Goal: Check status: Check status

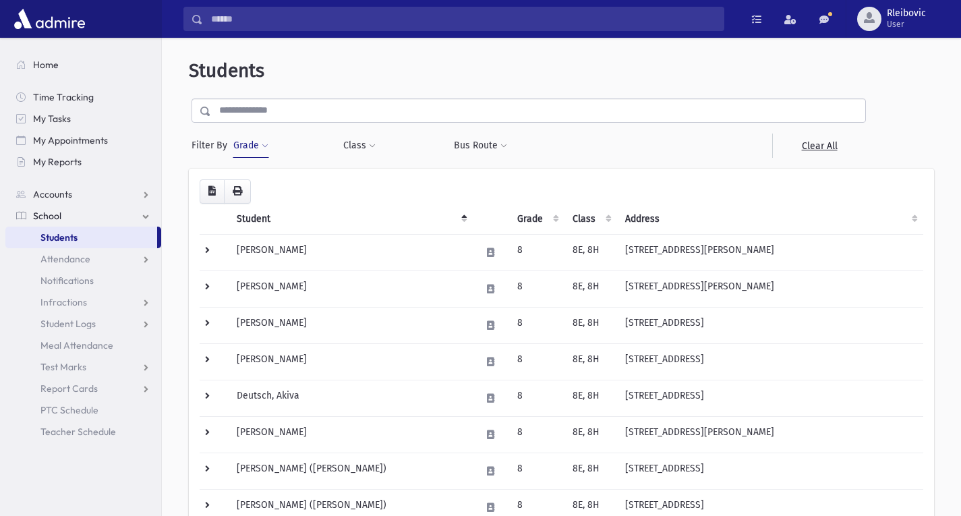
click at [248, 134] on button "Grade" at bounding box center [251, 146] width 36 height 24
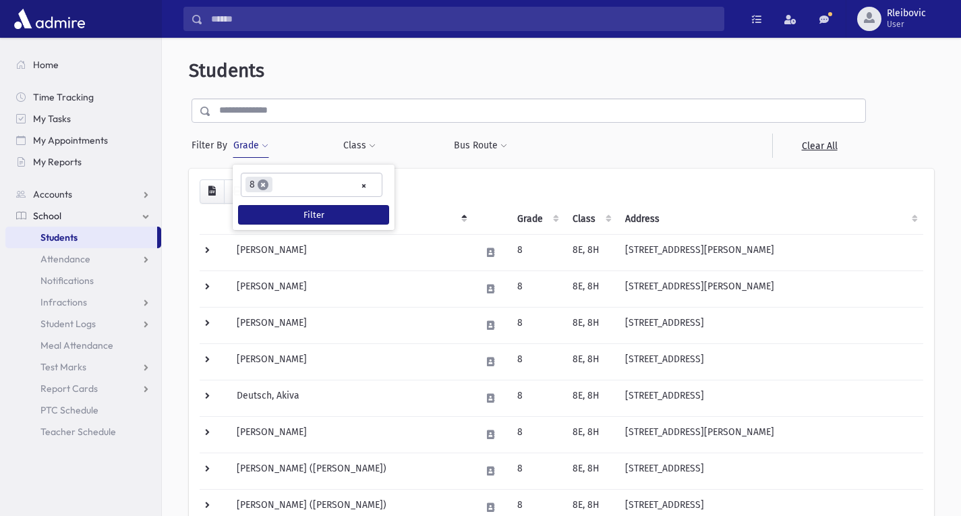
click at [262, 186] on span "×" at bounding box center [263, 184] width 11 height 11
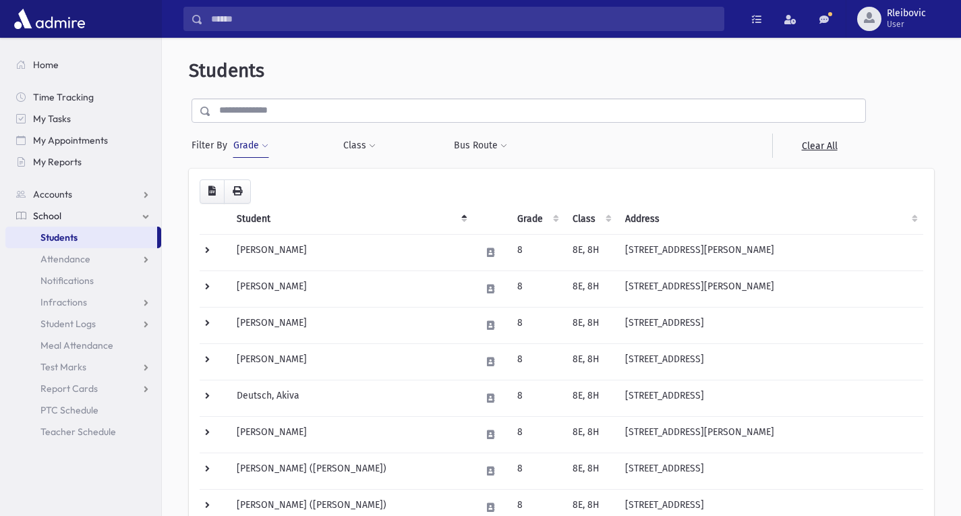
click at [246, 144] on button "Grade" at bounding box center [251, 146] width 36 height 24
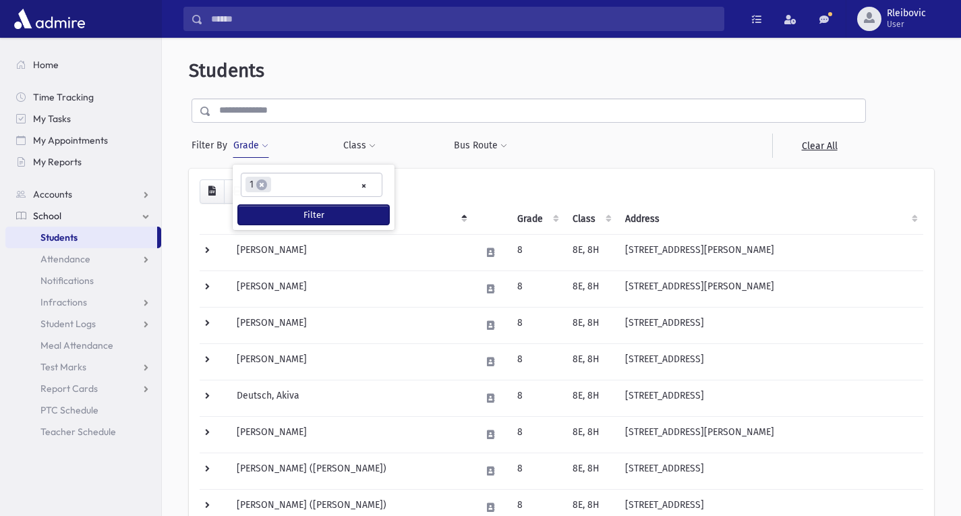
click at [288, 214] on button "Filter" at bounding box center [313, 215] width 151 height 20
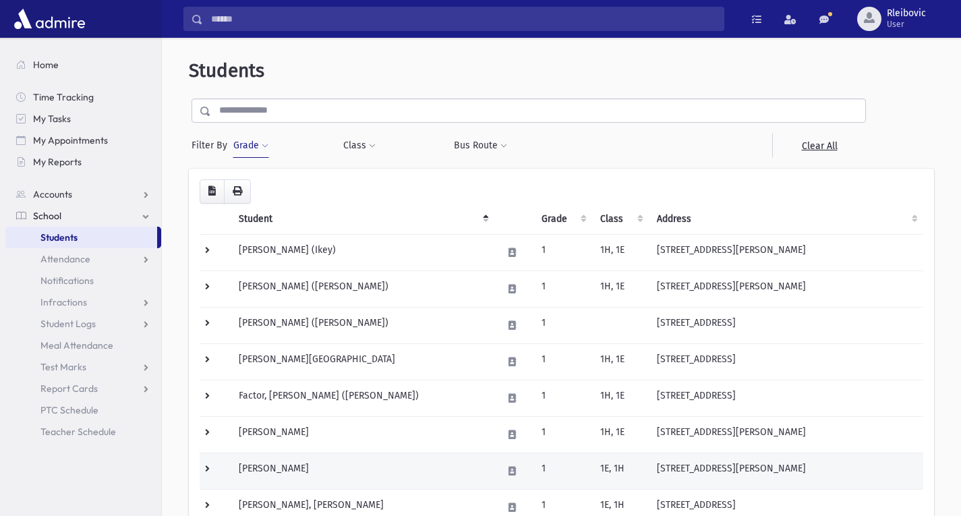
click at [369, 472] on td "Fuchs, Shlomo" at bounding box center [363, 471] width 264 height 36
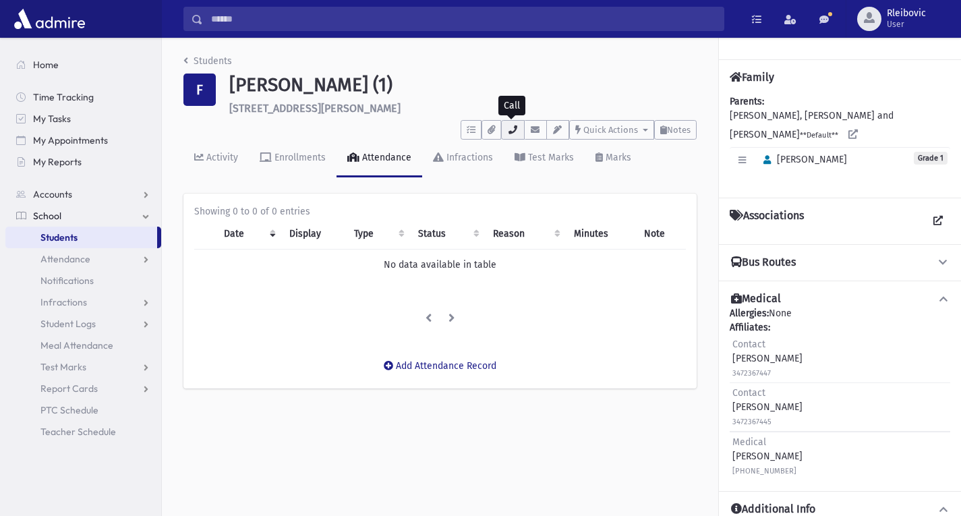
click at [513, 129] on icon "button" at bounding box center [512, 129] width 11 height 9
